Goal: Task Accomplishment & Management: Use online tool/utility

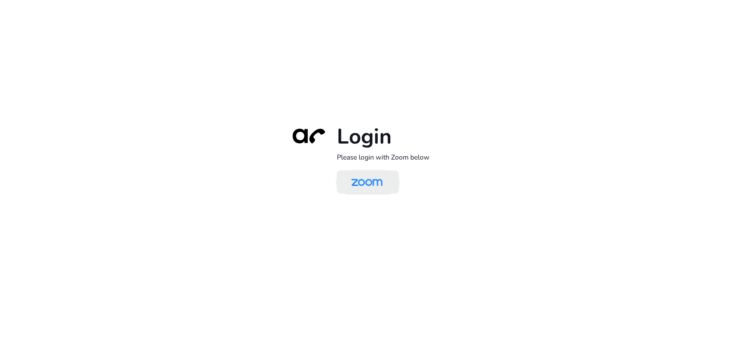
click at [373, 185] on img at bounding box center [366, 182] width 45 height 21
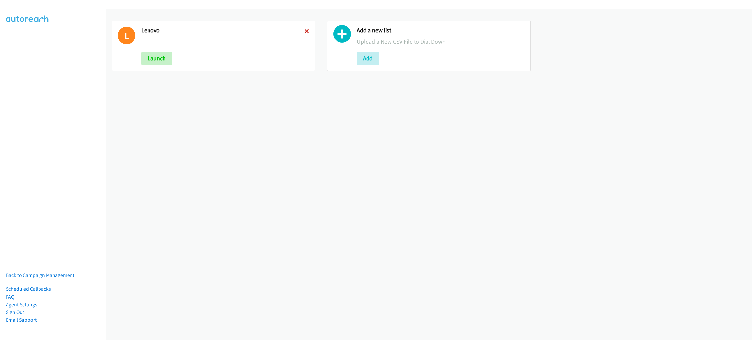
click at [305, 31] on icon at bounding box center [306, 31] width 5 height 5
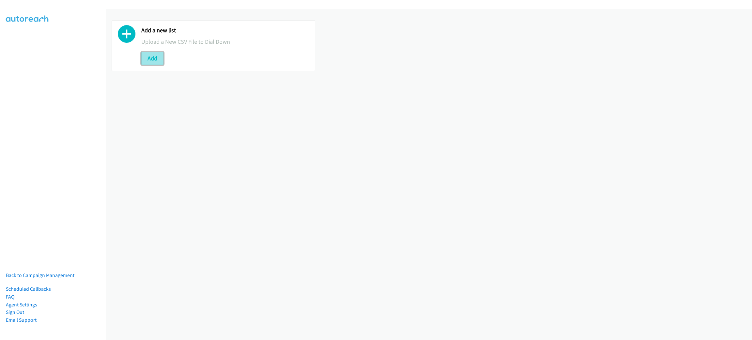
click at [153, 59] on button "Add" at bounding box center [152, 58] width 22 height 13
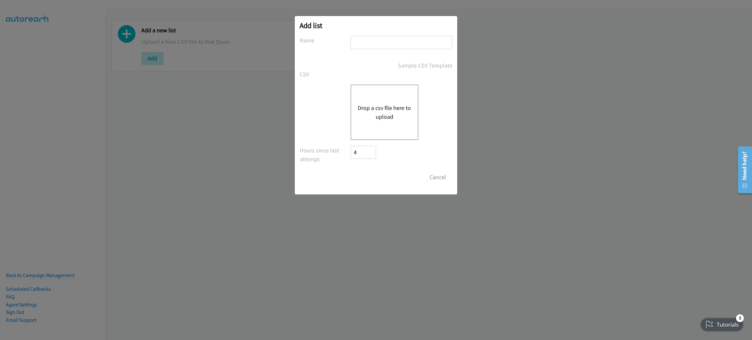
click at [406, 121] on div "Drop a csv file here to upload" at bounding box center [384, 112] width 68 height 55
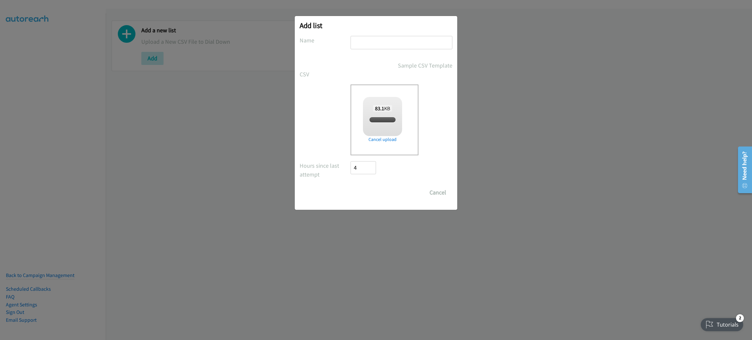
checkbox input "true"
click at [360, 41] on input "text" at bounding box center [401, 42] width 102 height 13
type input "LENOVO"
click at [350, 186] on input "Save List" at bounding box center [367, 192] width 34 height 13
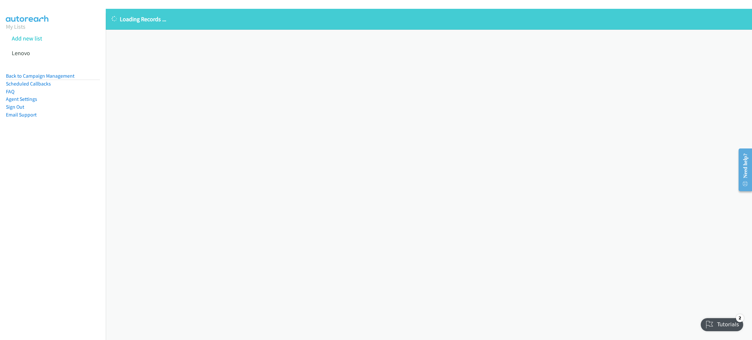
click at [627, 206] on div "Loading Records ... Sorry, something went wrong please try again." at bounding box center [429, 174] width 646 height 331
drag, startPoint x: 495, startPoint y: 173, endPoint x: 386, endPoint y: 132, distance: 115.9
click at [386, 132] on div "Loading Records ... Sorry, something went wrong please try again." at bounding box center [429, 174] width 646 height 331
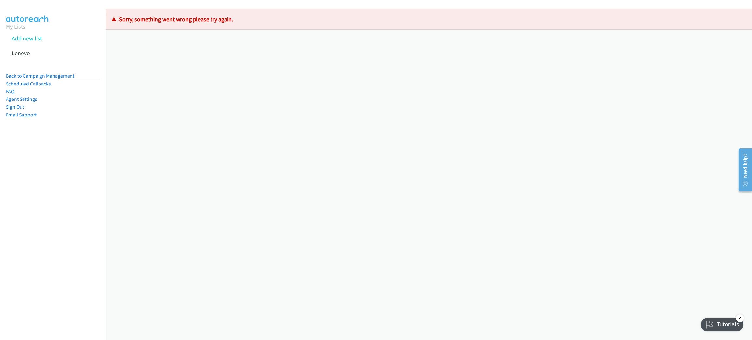
drag, startPoint x: 55, startPoint y: 75, endPoint x: 55, endPoint y: 84, distance: 8.8
click at [55, 75] on link "Back to Campaign Management" at bounding box center [40, 76] width 69 height 6
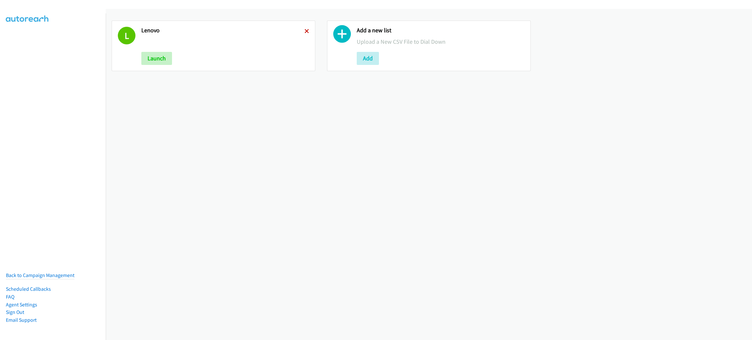
click at [304, 32] on icon at bounding box center [306, 31] width 5 height 5
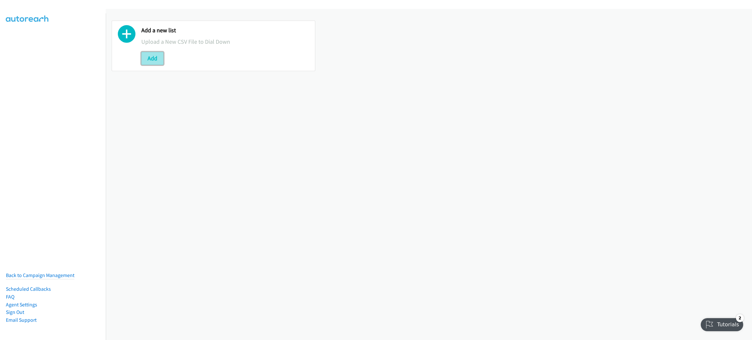
click at [152, 58] on button "Add" at bounding box center [152, 58] width 22 height 13
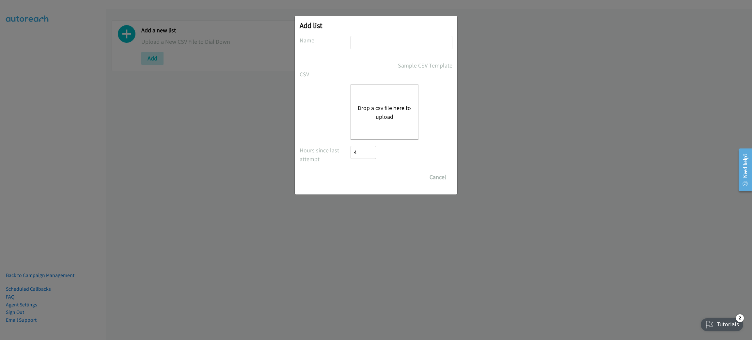
click at [374, 115] on button "Drop a csv file here to upload" at bounding box center [385, 112] width 54 height 18
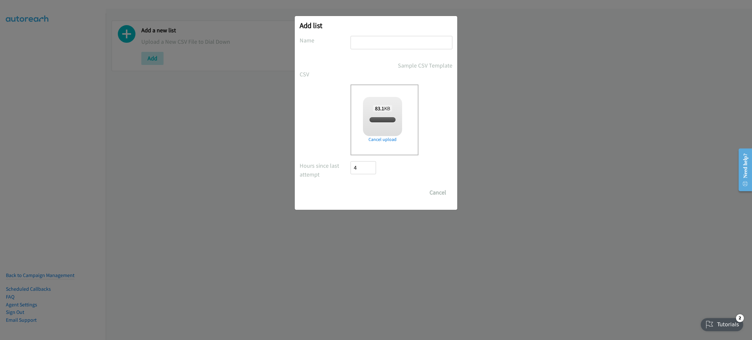
click at [377, 40] on input "text" at bounding box center [401, 42] width 102 height 13
checkbox input "true"
type input "LENOVO"
click at [371, 191] on input "Save List" at bounding box center [367, 192] width 34 height 13
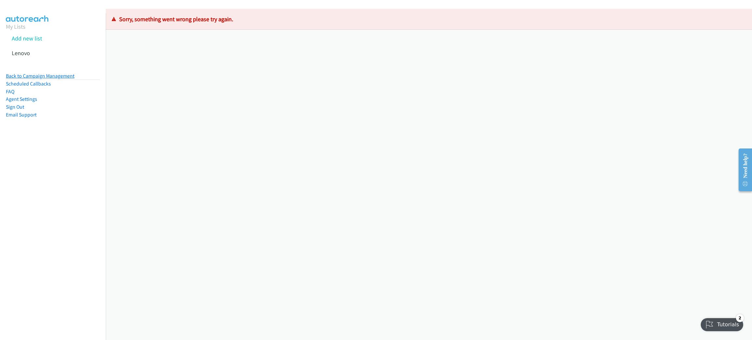
click at [60, 74] on link "Back to Campaign Management" at bounding box center [40, 76] width 69 height 6
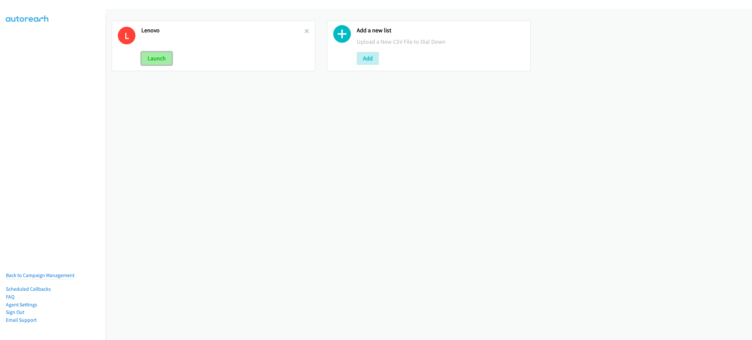
click at [150, 60] on button "Launch" at bounding box center [156, 58] width 31 height 13
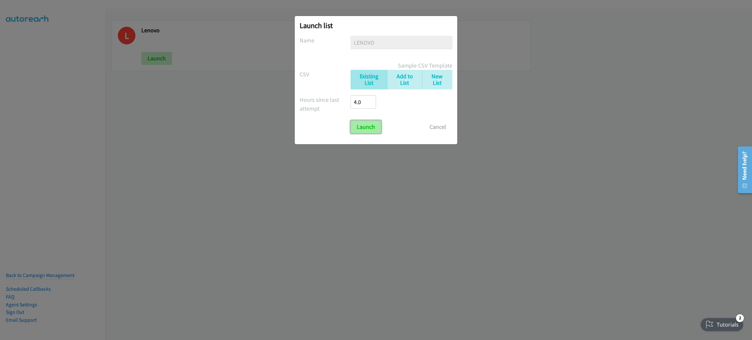
click at [370, 126] on input "Launch" at bounding box center [365, 126] width 31 height 13
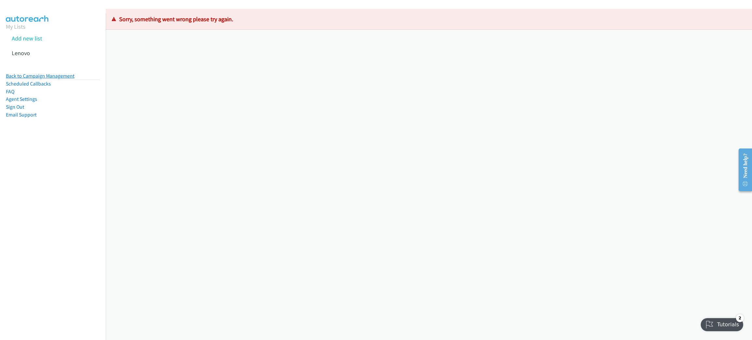
click at [44, 78] on link "Back to Campaign Management" at bounding box center [40, 76] width 69 height 6
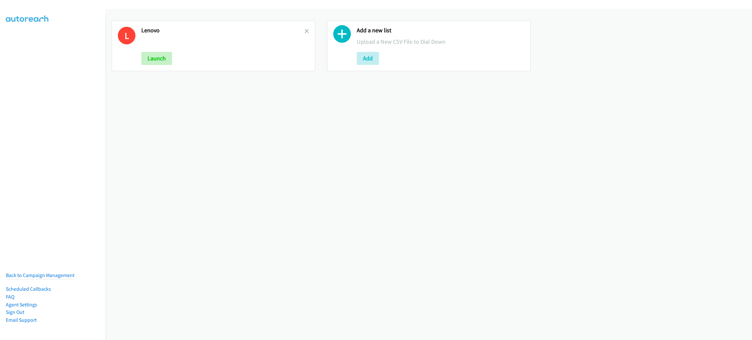
click at [307, 33] on div "L [GEOGRAPHIC_DATA] Launch" at bounding box center [214, 46] width 204 height 51
click at [305, 31] on icon at bounding box center [306, 31] width 5 height 5
click at [162, 59] on button "Add" at bounding box center [152, 58] width 22 height 13
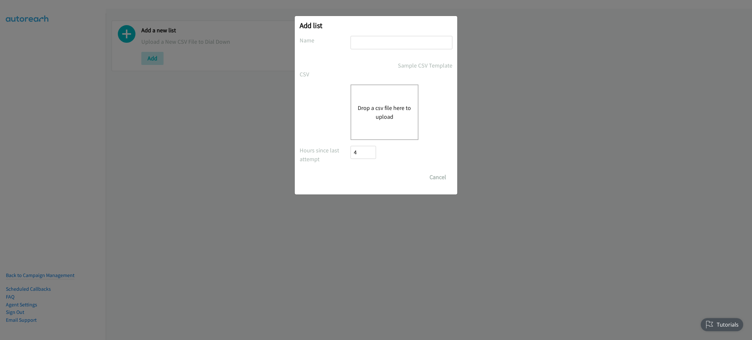
click at [411, 95] on div "Drop a csv file here to upload" at bounding box center [384, 112] width 68 height 55
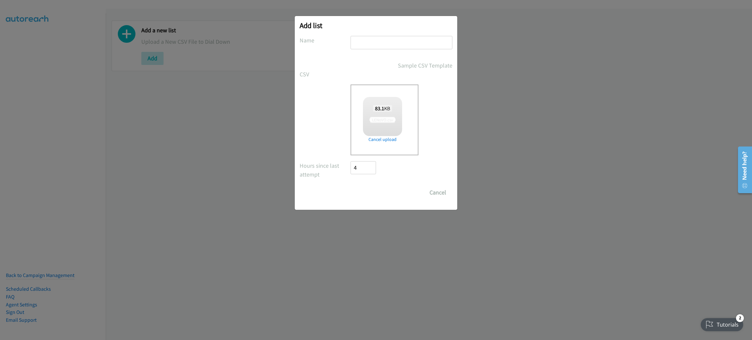
click at [362, 45] on input "text" at bounding box center [401, 42] width 102 height 13
type input "l"
checkbox input "true"
type input "lenovo"
click at [350, 186] on input "Save List" at bounding box center [367, 192] width 34 height 13
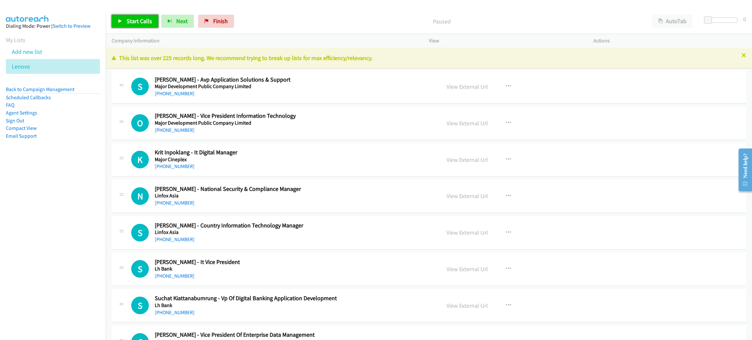
click at [146, 20] on span "Start Calls" at bounding box center [139, 21] width 25 height 8
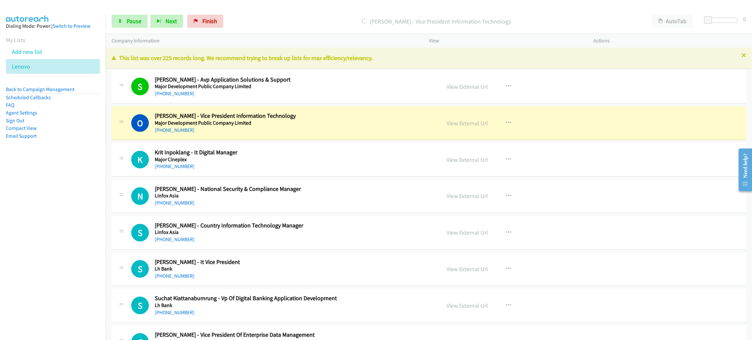
click at [32, 201] on nav "Dialing Mode: Power | Switch to Preview My Lists Add new list [GEOGRAPHIC_DATA]…" at bounding box center [53, 183] width 106 height 340
click at [460, 125] on link "View External Url" at bounding box center [466, 123] width 41 height 8
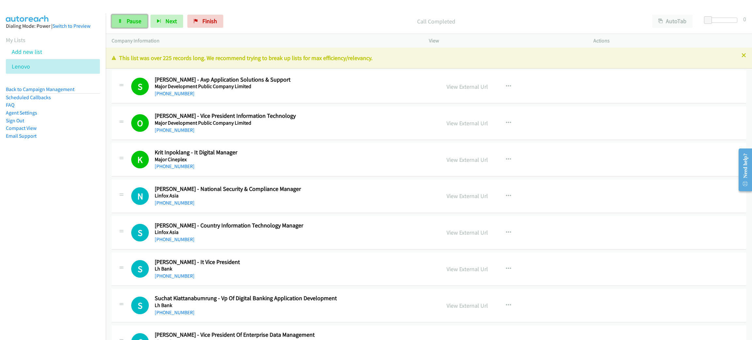
click at [132, 25] on link "Pause" at bounding box center [130, 21] width 36 height 13
click at [150, 30] on div "Start Calls Pause Next Finish Call Completed AutoTab AutoTab 0" at bounding box center [429, 21] width 646 height 25
click at [145, 21] on span "Start Calls" at bounding box center [139, 21] width 25 height 8
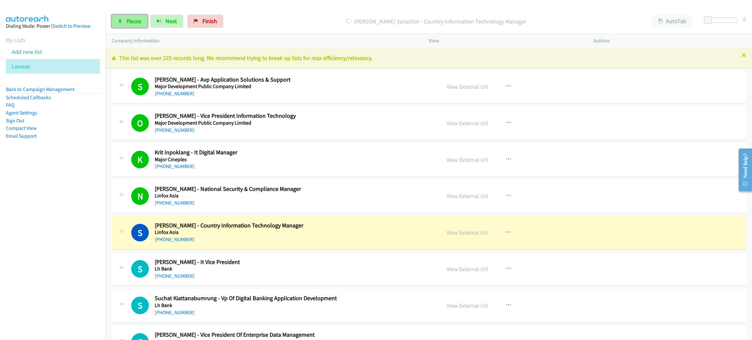
click at [135, 22] on span "Pause" at bounding box center [134, 21] width 15 height 8
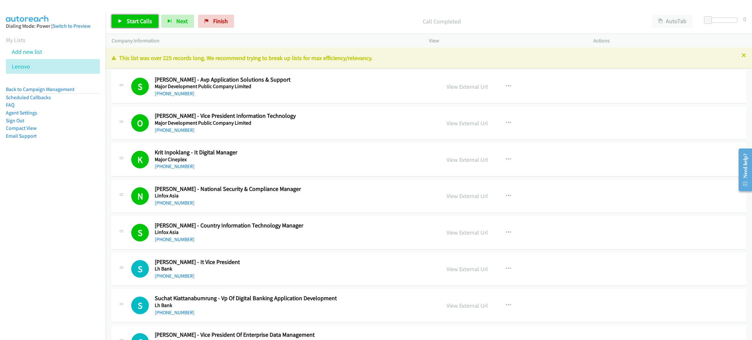
click at [148, 21] on span "Start Calls" at bounding box center [139, 21] width 25 height 8
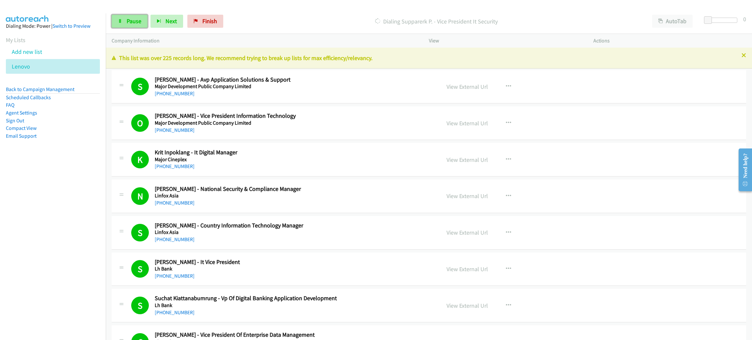
click at [141, 22] on link "Pause" at bounding box center [130, 21] width 36 height 13
click at [136, 19] on span "Start Calls" at bounding box center [139, 21] width 25 height 8
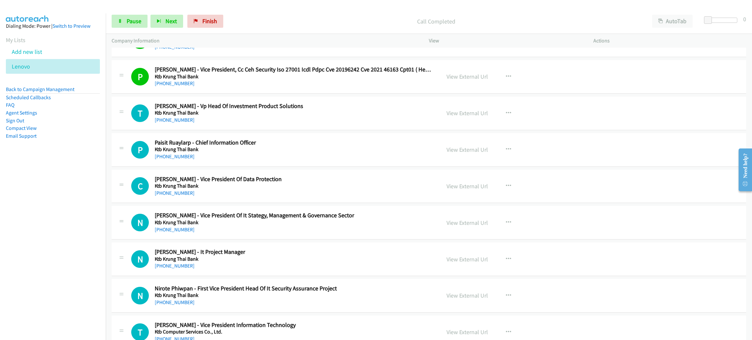
scroll to position [489, 0]
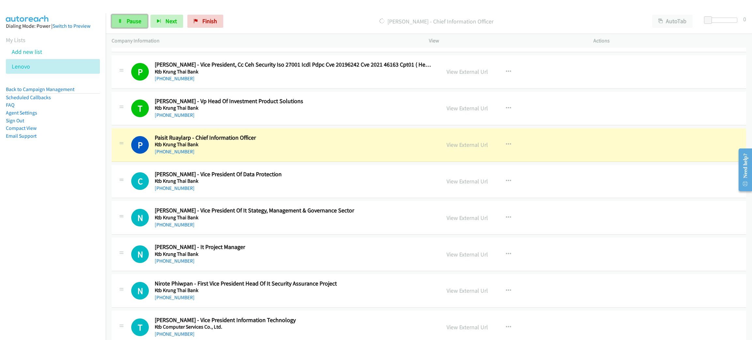
click at [118, 18] on link "Pause" at bounding box center [130, 21] width 36 height 13
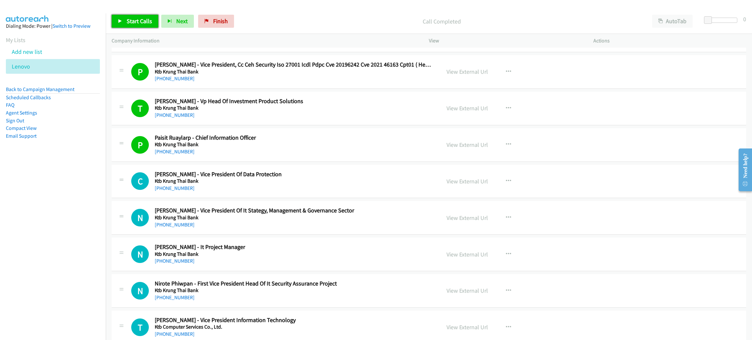
click at [138, 19] on span "Start Calls" at bounding box center [139, 21] width 25 height 8
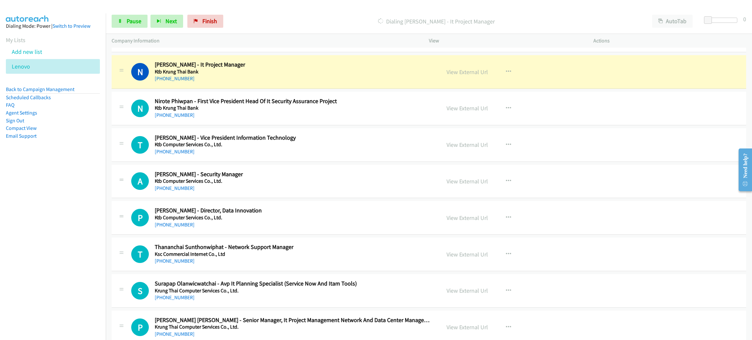
scroll to position [685, 0]
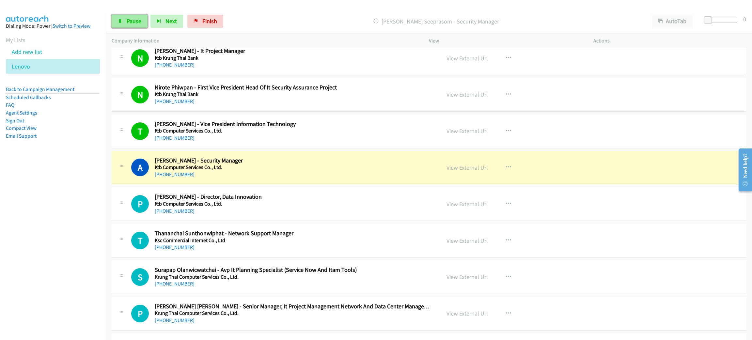
click at [126, 15] on link "Pause" at bounding box center [130, 21] width 36 height 13
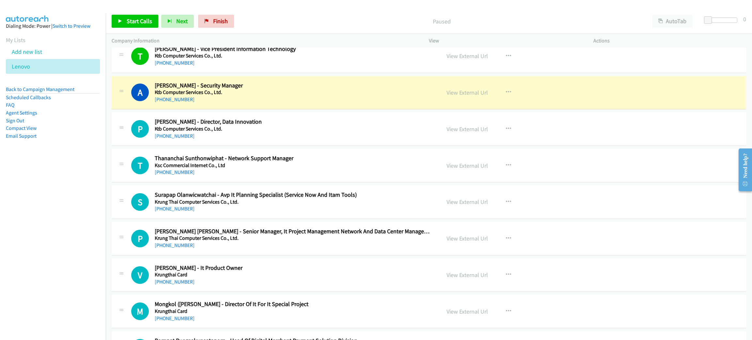
scroll to position [783, 0]
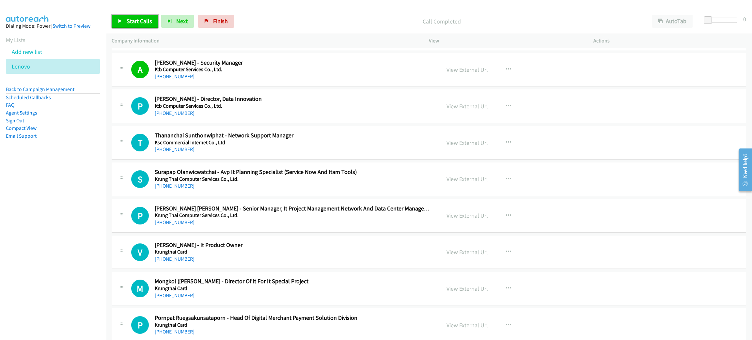
click at [144, 17] on span "Start Calls" at bounding box center [139, 21] width 25 height 8
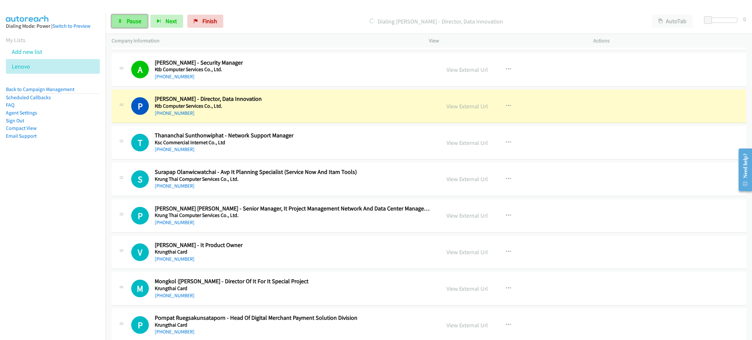
click at [132, 22] on span "Pause" at bounding box center [134, 21] width 15 height 8
click at [467, 109] on link "View External Url" at bounding box center [466, 106] width 41 height 8
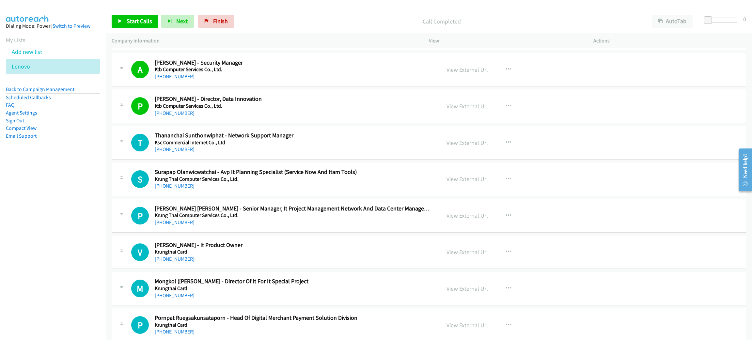
click at [140, 15] on div "Start Calls Pause Next Finish" at bounding box center [174, 21] width 125 height 13
click at [140, 18] on span "Start Calls" at bounding box center [139, 21] width 25 height 8
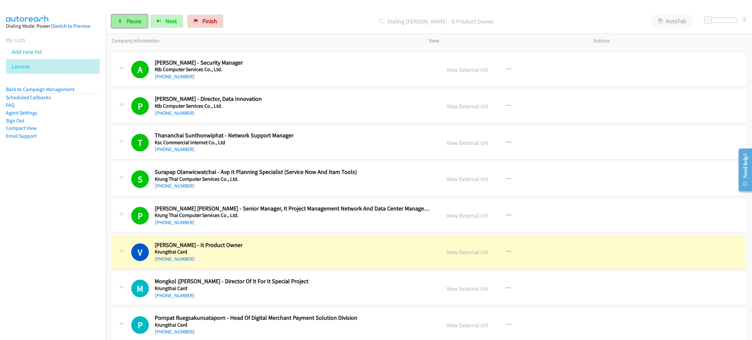
click at [130, 21] on span "Pause" at bounding box center [134, 21] width 15 height 8
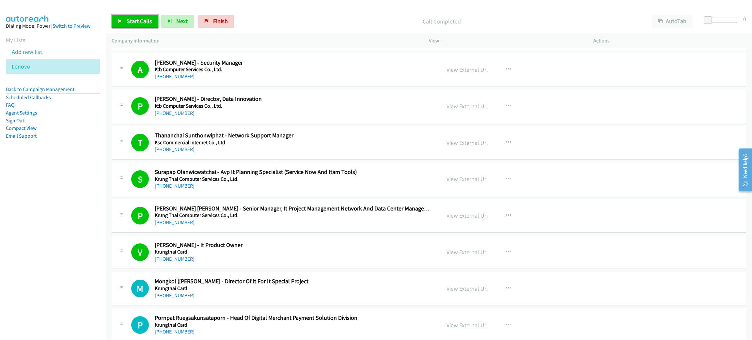
click at [142, 21] on span "Start Calls" at bounding box center [139, 21] width 25 height 8
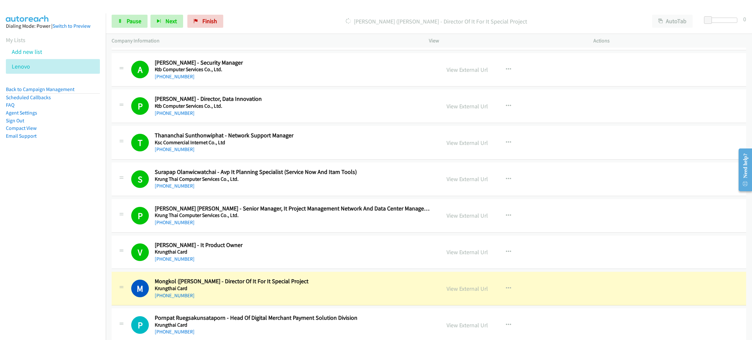
drag, startPoint x: 361, startPoint y: 296, endPoint x: 487, endPoint y: 286, distance: 126.7
click at [467, 286] on link "View External Url" at bounding box center [466, 289] width 41 height 8
click at [130, 18] on span "Pause" at bounding box center [134, 21] width 15 height 8
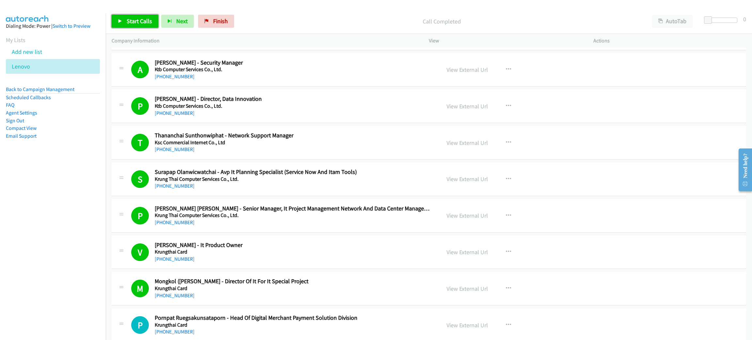
click at [137, 18] on span "Start Calls" at bounding box center [139, 21] width 25 height 8
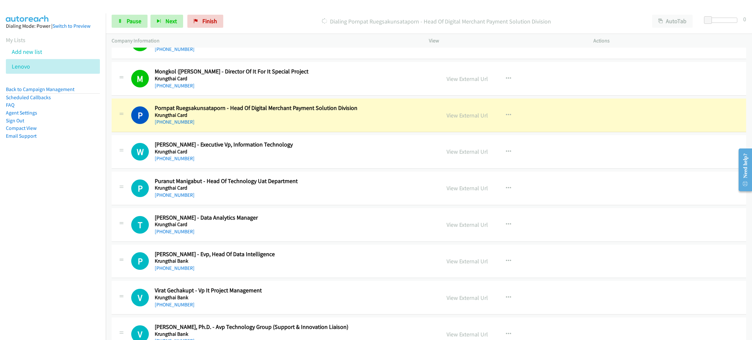
scroll to position [1028, 0]
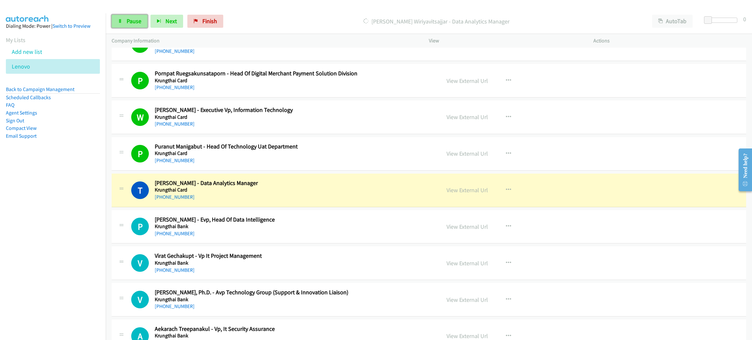
click at [145, 18] on link "Pause" at bounding box center [130, 21] width 36 height 13
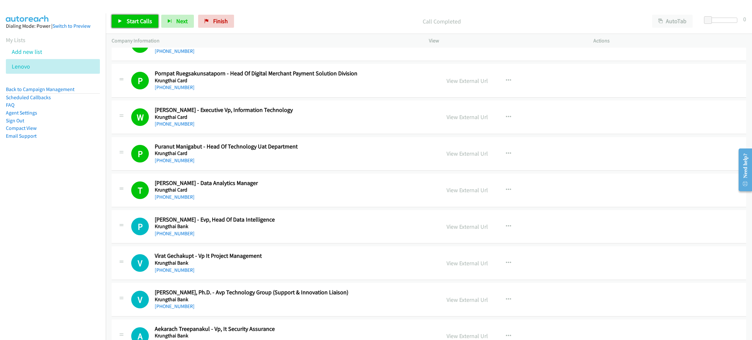
click at [124, 23] on link "Start Calls" at bounding box center [135, 21] width 47 height 13
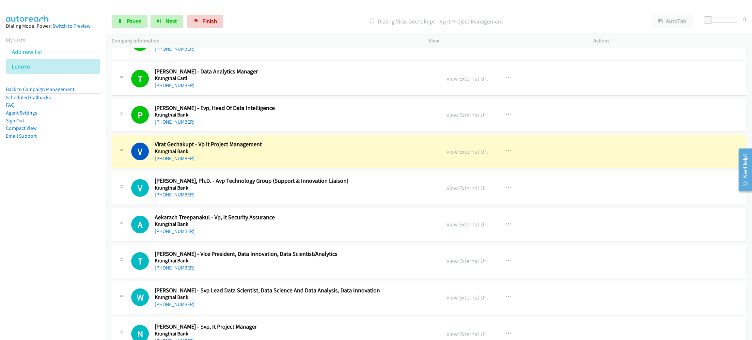
scroll to position [1126, 0]
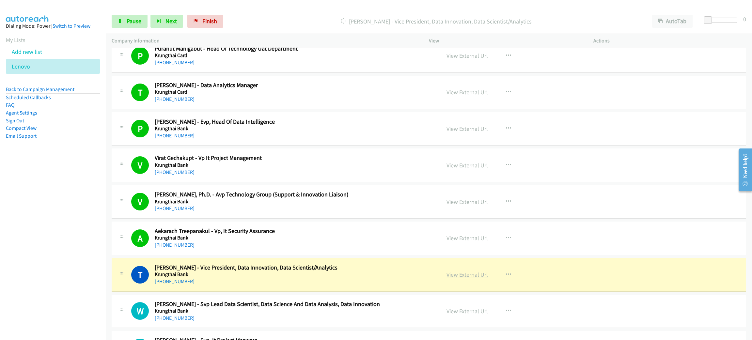
drag, startPoint x: 301, startPoint y: 283, endPoint x: 481, endPoint y: 278, distance: 180.2
click at [471, 276] on link "View External Url" at bounding box center [466, 275] width 41 height 8
click at [107, 23] on div "Start Calls Pause Next Finish [PERSON_NAME] - Vice President, Data Innovation, …" at bounding box center [429, 21] width 646 height 25
click at [120, 19] on icon at bounding box center [120, 21] width 5 height 5
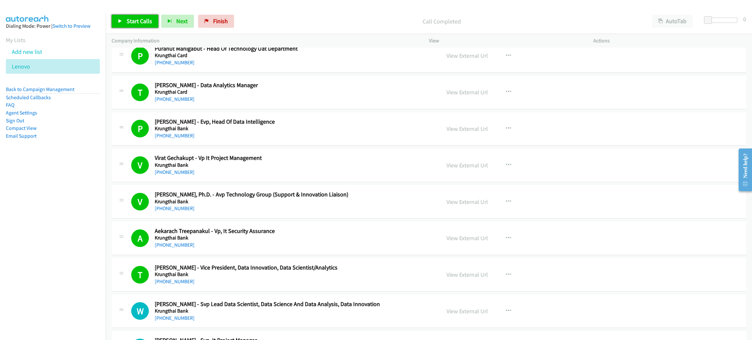
click at [140, 19] on span "Start Calls" at bounding box center [139, 21] width 25 height 8
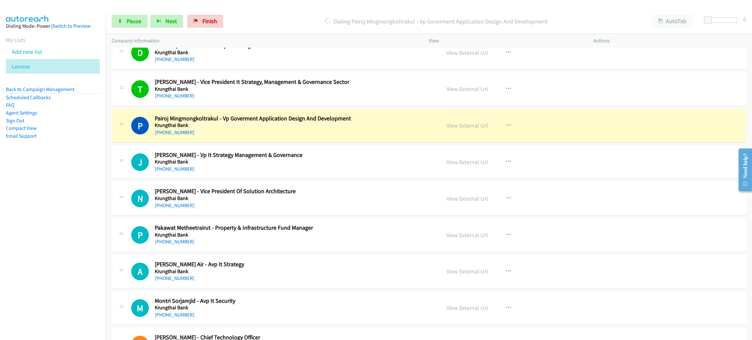
scroll to position [1469, 0]
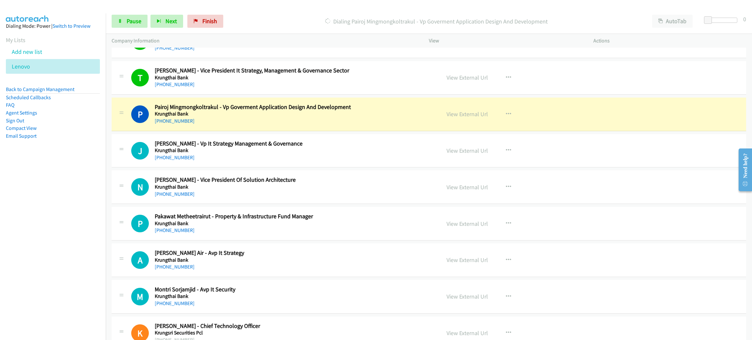
click at [234, 115] on h5 "Krungthai Bank" at bounding box center [293, 114] width 276 height 7
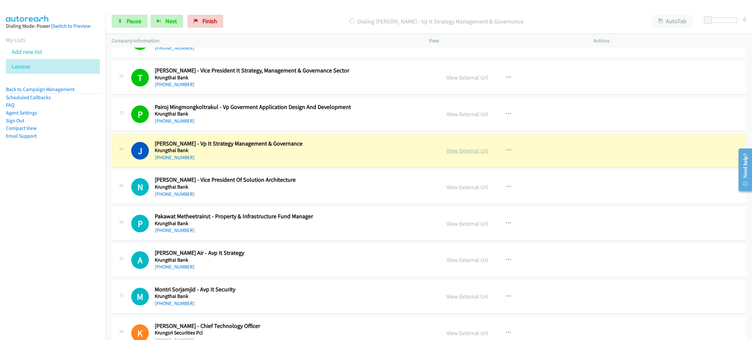
click at [461, 153] on link "View External Url" at bounding box center [466, 151] width 41 height 8
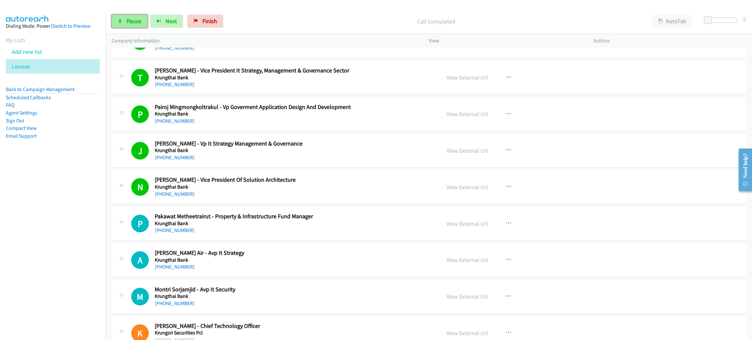
click at [140, 15] on link "Pause" at bounding box center [130, 21] width 36 height 13
click at [127, 18] on span "Start Calls" at bounding box center [139, 21] width 25 height 8
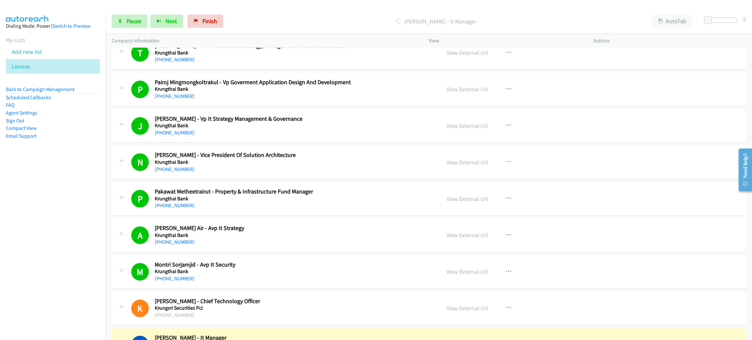
scroll to position [1762, 0]
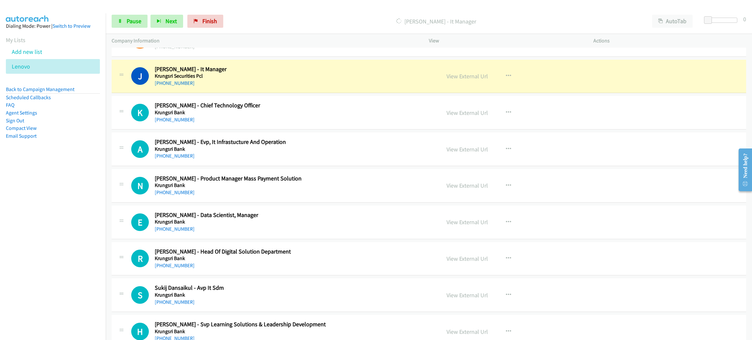
drag, startPoint x: 296, startPoint y: 67, endPoint x: 487, endPoint y: 81, distance: 191.8
click at [474, 80] on link "View External Url" at bounding box center [466, 76] width 41 height 8
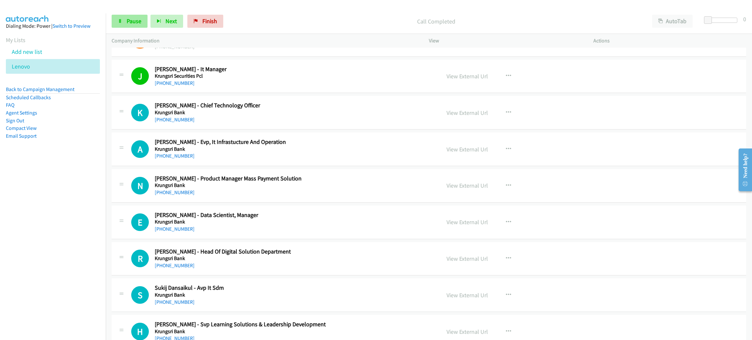
drag, startPoint x: 133, startPoint y: 11, endPoint x: 132, endPoint y: 17, distance: 5.3
click at [133, 11] on div "Start Calls Pause Next Finish Call Completed AutoTab AutoTab 0" at bounding box center [429, 21] width 646 height 25
click at [132, 17] on span "Pause" at bounding box center [134, 21] width 15 height 8
click at [139, 26] on link "Start Calls" at bounding box center [135, 21] width 47 height 13
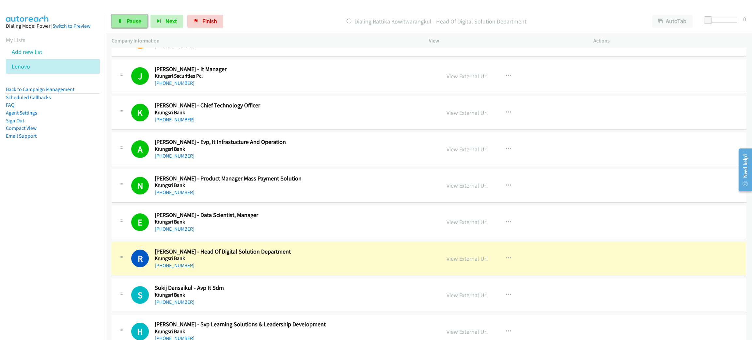
click at [131, 16] on link "Pause" at bounding box center [130, 21] width 36 height 13
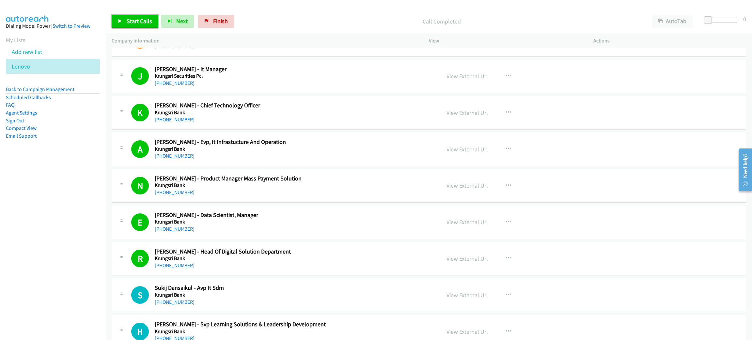
click at [145, 24] on span "Start Calls" at bounding box center [139, 21] width 25 height 8
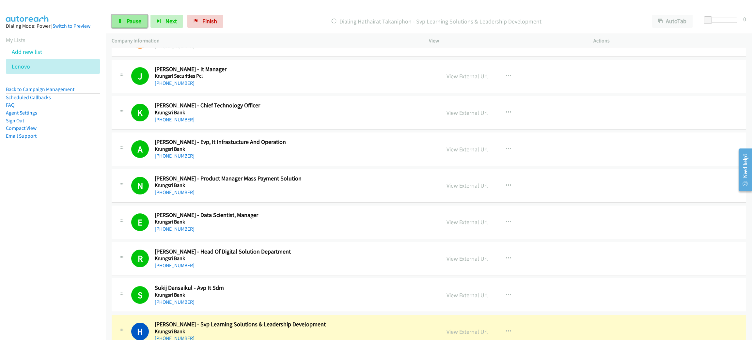
click at [138, 23] on span "Pause" at bounding box center [134, 21] width 15 height 8
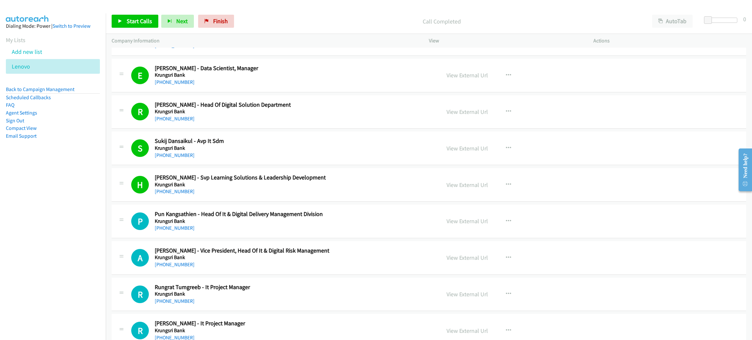
scroll to position [2056, 0]
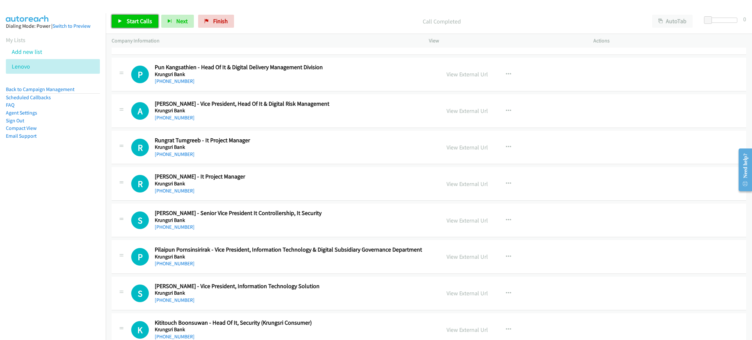
click at [144, 17] on span "Start Calls" at bounding box center [139, 21] width 25 height 8
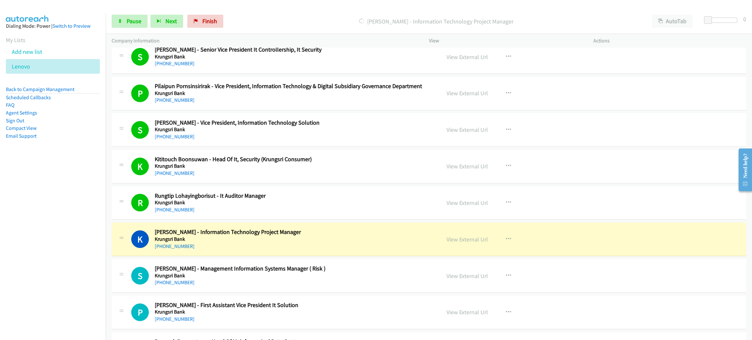
scroll to position [2251, 0]
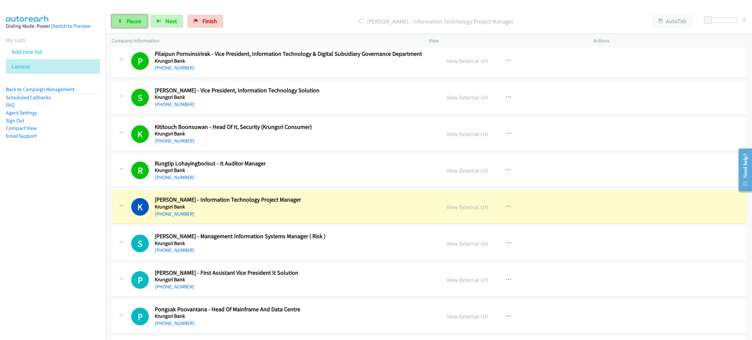
click at [129, 24] on span "Pause" at bounding box center [134, 21] width 15 height 8
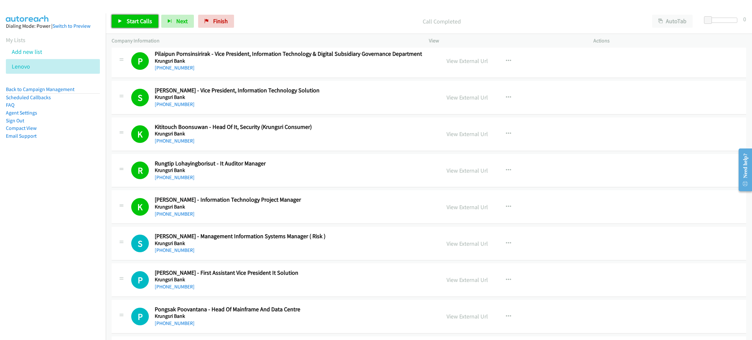
click at [124, 19] on link "Start Calls" at bounding box center [135, 21] width 47 height 13
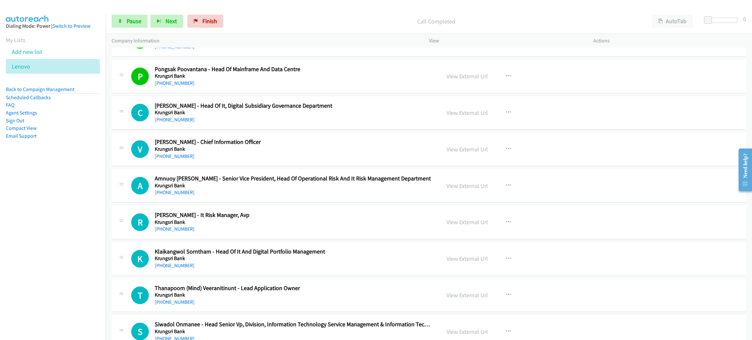
scroll to position [2496, 0]
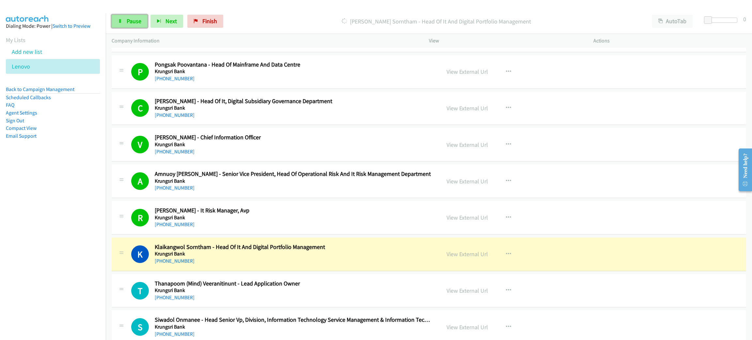
click at [132, 21] on span "Pause" at bounding box center [134, 21] width 15 height 8
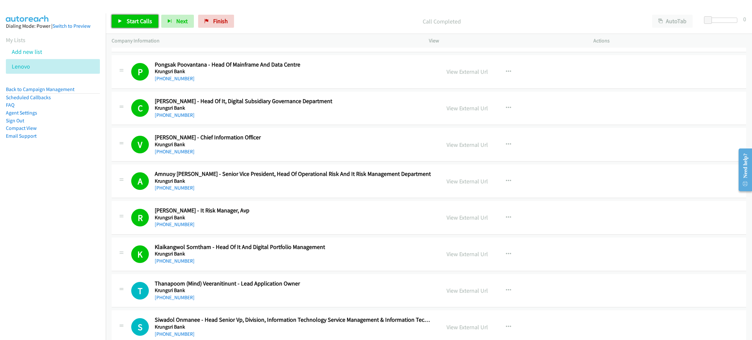
click at [132, 20] on span "Start Calls" at bounding box center [139, 21] width 25 height 8
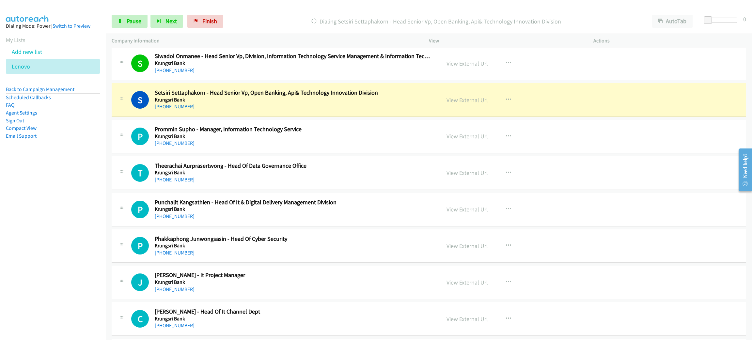
scroll to position [2741, 0]
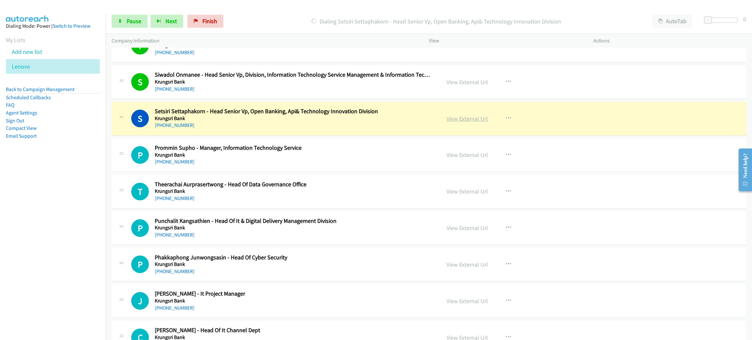
click at [477, 119] on link "View External Url" at bounding box center [466, 119] width 41 height 8
click at [129, 18] on span "Pause" at bounding box center [134, 21] width 15 height 8
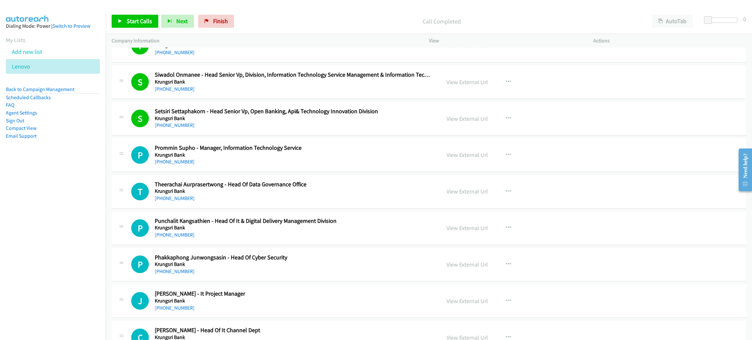
click at [147, 29] on div "Start Calls Pause Next Finish Call Completed AutoTab AutoTab 0" at bounding box center [429, 21] width 646 height 25
click at [146, 23] on span "Start Calls" at bounding box center [139, 21] width 25 height 8
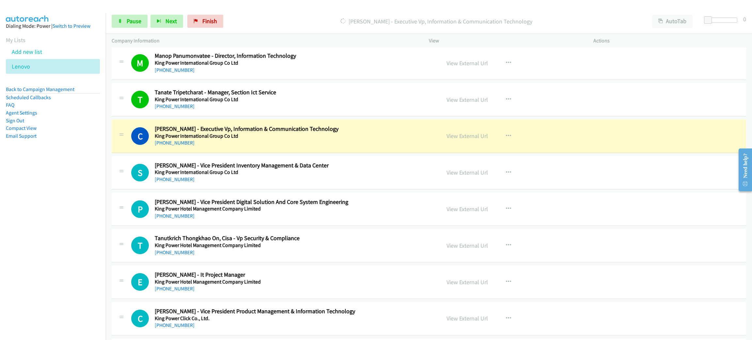
scroll to position [3231, 0]
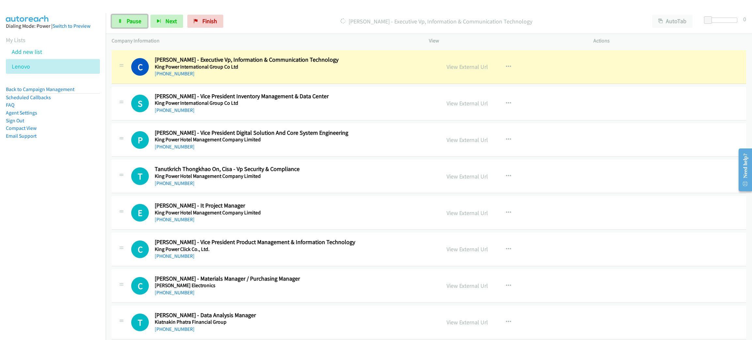
drag, startPoint x: 117, startPoint y: 23, endPoint x: 120, endPoint y: 52, distance: 29.5
click at [117, 23] on link "Pause" at bounding box center [130, 21] width 36 height 13
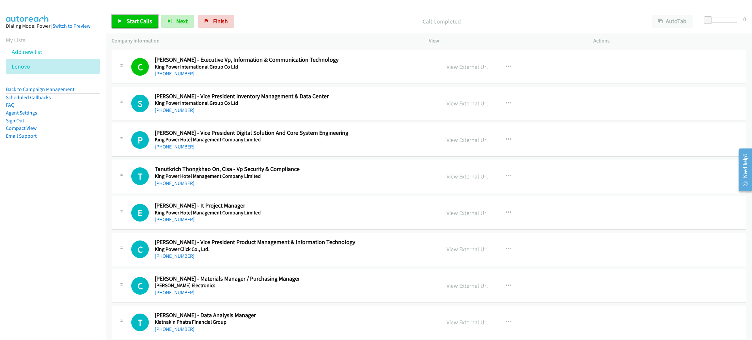
click at [134, 17] on link "Start Calls" at bounding box center [135, 21] width 47 height 13
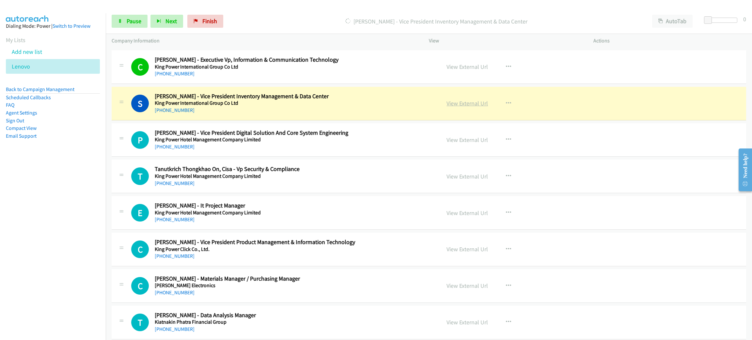
drag, startPoint x: 328, startPoint y: 111, endPoint x: 480, endPoint y: 111, distance: 151.7
click at [465, 107] on link "View External Url" at bounding box center [466, 104] width 41 height 8
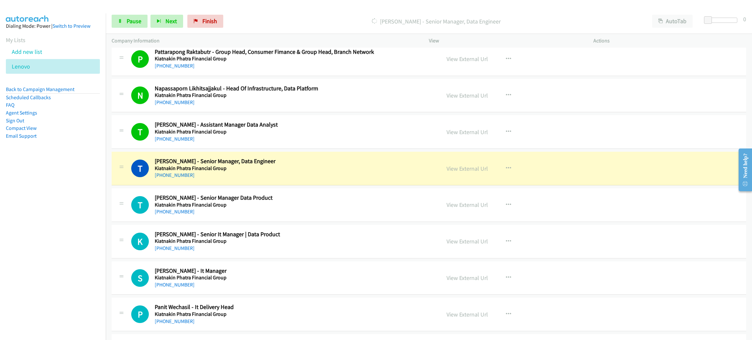
scroll to position [3720, 0]
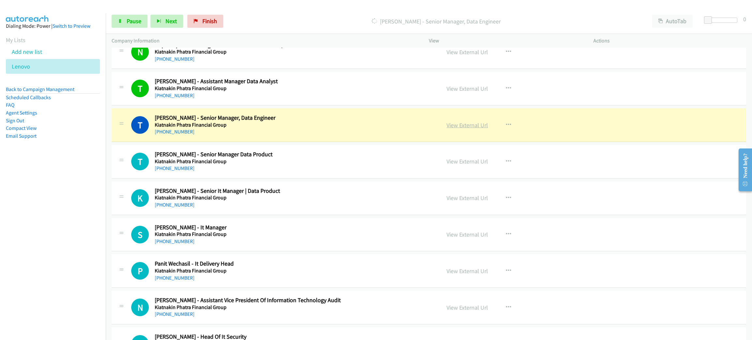
click at [469, 129] on link "View External Url" at bounding box center [466, 125] width 41 height 8
click at [131, 23] on span "Pause" at bounding box center [134, 21] width 15 height 8
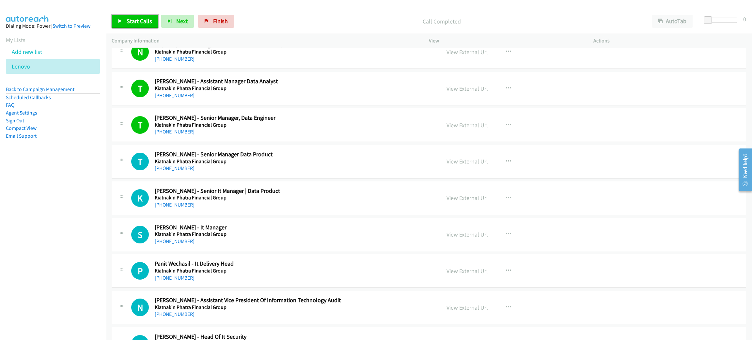
click at [132, 23] on span "Start Calls" at bounding box center [139, 21] width 25 height 8
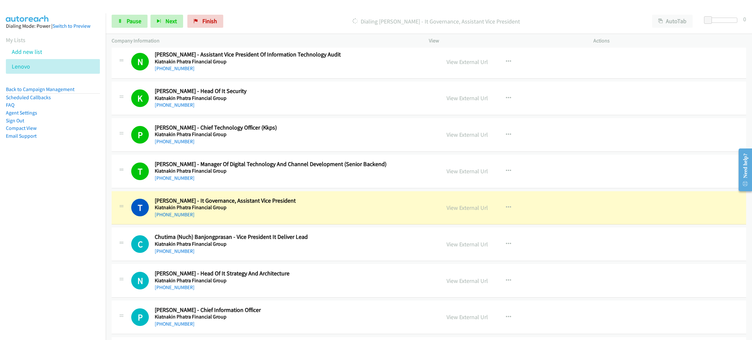
scroll to position [4014, 0]
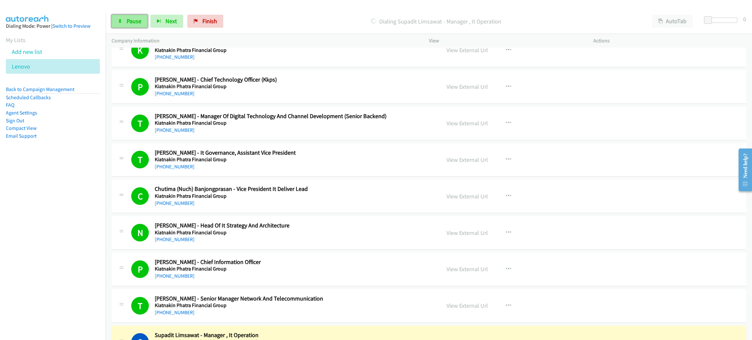
click at [136, 20] on span "Pause" at bounding box center [134, 21] width 15 height 8
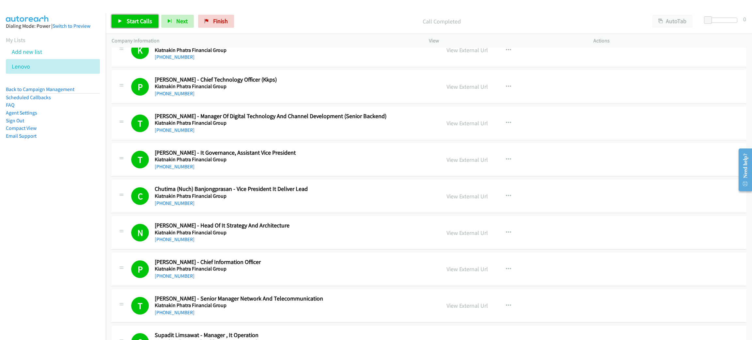
click at [147, 20] on span "Start Calls" at bounding box center [139, 21] width 25 height 8
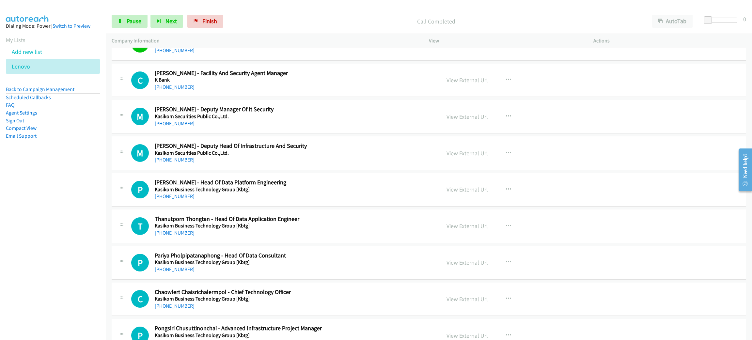
scroll to position [4454, 0]
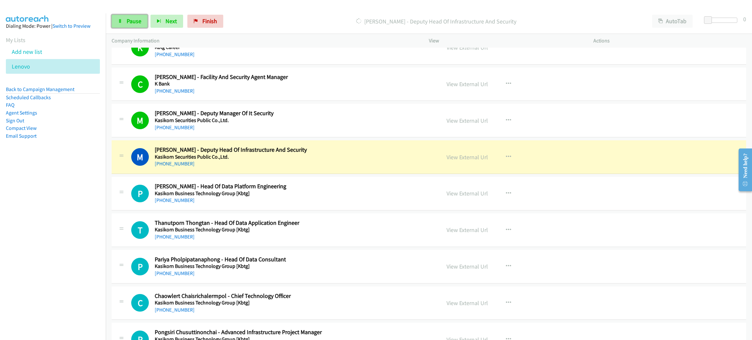
click at [137, 19] on span "Pause" at bounding box center [134, 21] width 15 height 8
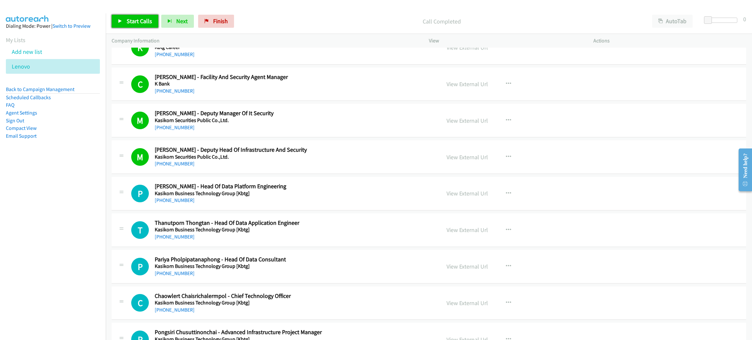
click at [132, 23] on span "Start Calls" at bounding box center [139, 21] width 25 height 8
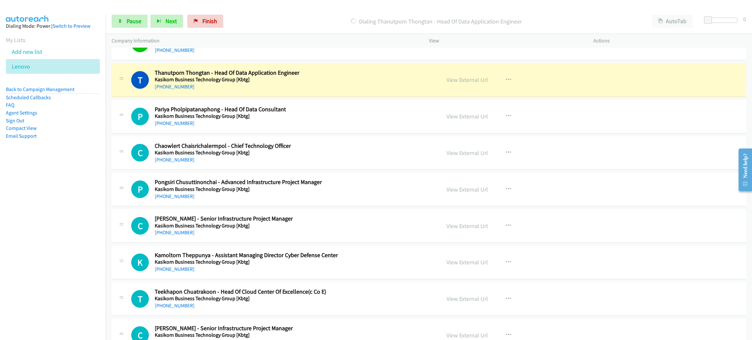
scroll to position [4601, 0]
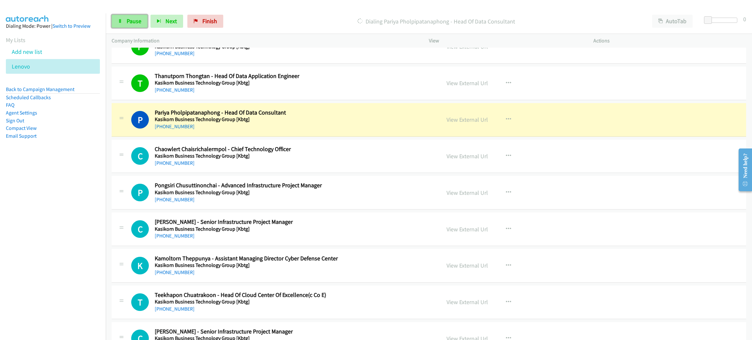
click at [125, 23] on link "Pause" at bounding box center [130, 21] width 36 height 13
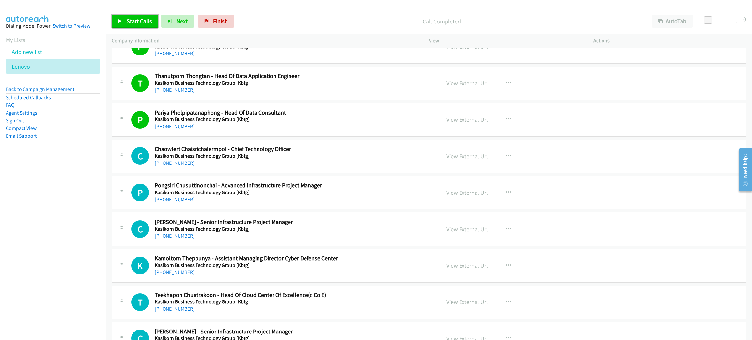
click at [135, 18] on span "Start Calls" at bounding box center [139, 21] width 25 height 8
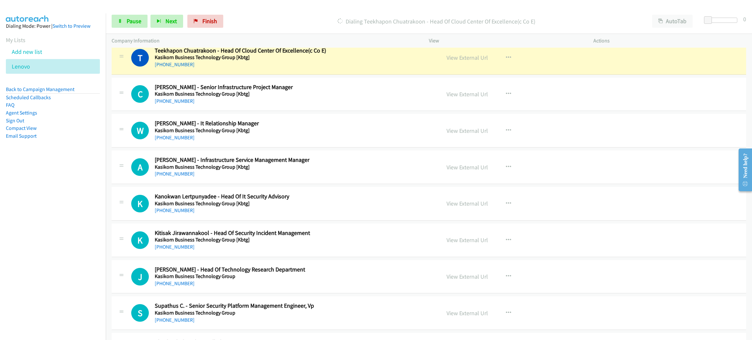
scroll to position [4846, 0]
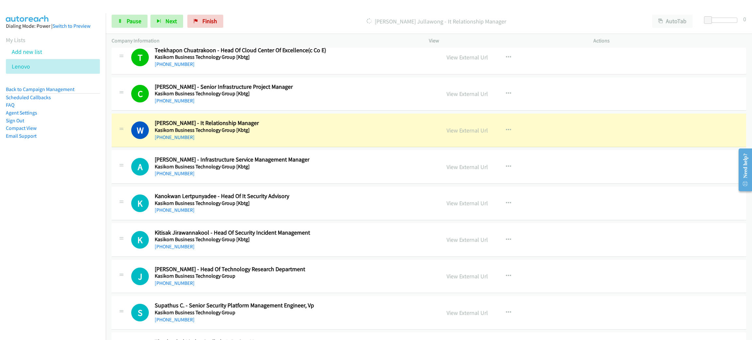
click at [298, 141] on div "[PHONE_NUMBER]" at bounding box center [293, 137] width 276 height 8
drag, startPoint x: 127, startPoint y: 21, endPoint x: 130, endPoint y: 40, distance: 19.2
click at [127, 21] on span "Pause" at bounding box center [134, 21] width 15 height 8
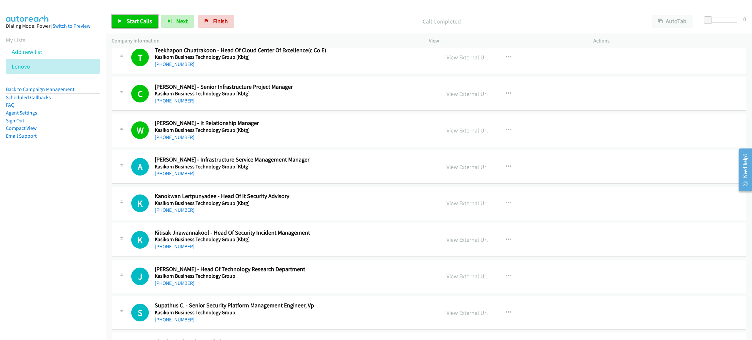
click at [134, 23] on span "Start Calls" at bounding box center [139, 21] width 25 height 8
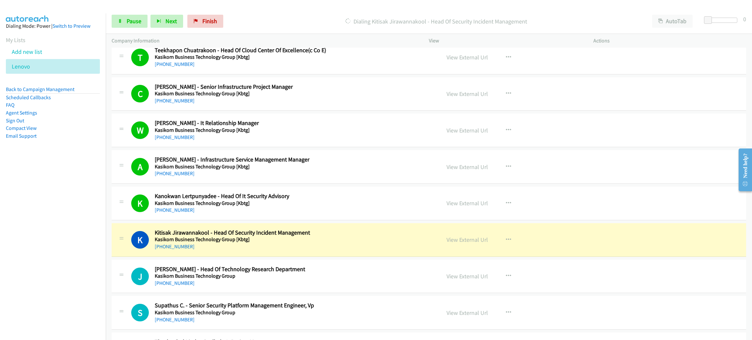
click at [476, 243] on link "View External Url" at bounding box center [466, 240] width 41 height 8
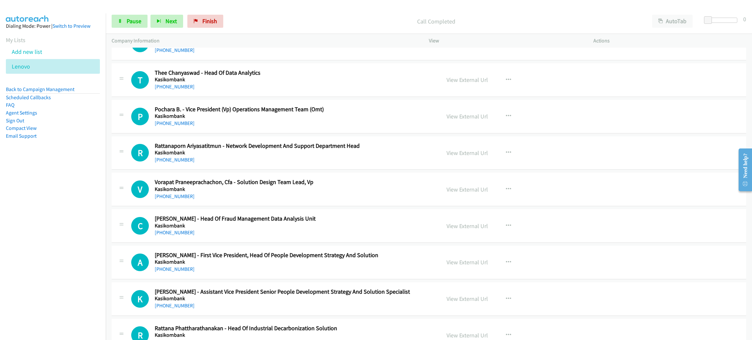
scroll to position [5188, 0]
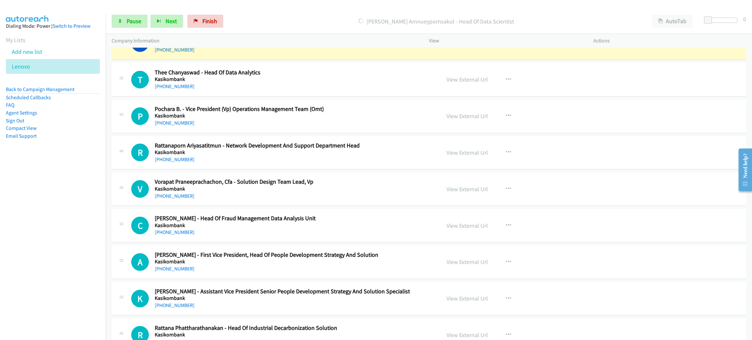
click at [136, 9] on div "Start Calls Pause Next Finish [PERSON_NAME] Amnueypornsakul - Head Of Data Scie…" at bounding box center [429, 21] width 646 height 25
click at [134, 17] on span "Pause" at bounding box center [134, 21] width 15 height 8
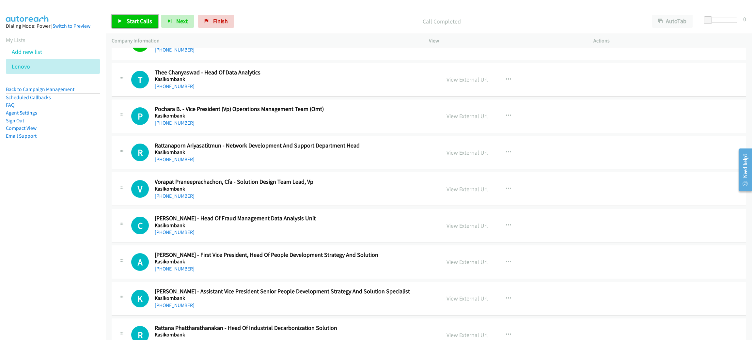
click at [148, 22] on span "Start Calls" at bounding box center [139, 21] width 25 height 8
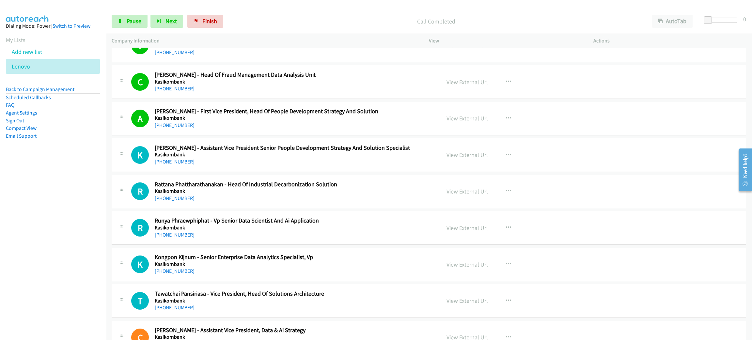
scroll to position [5335, 0]
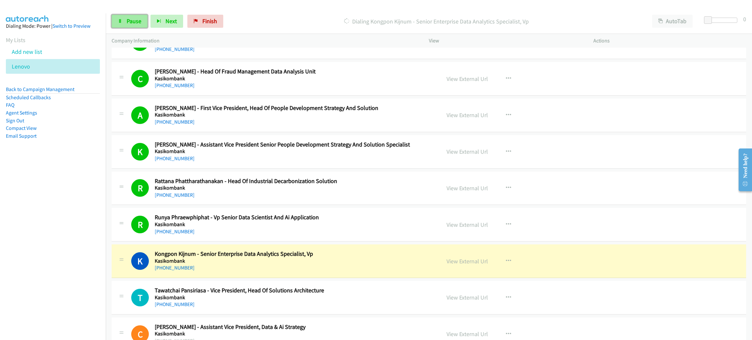
click at [135, 19] on span "Pause" at bounding box center [134, 21] width 15 height 8
